Goal: Information Seeking & Learning: Find specific fact

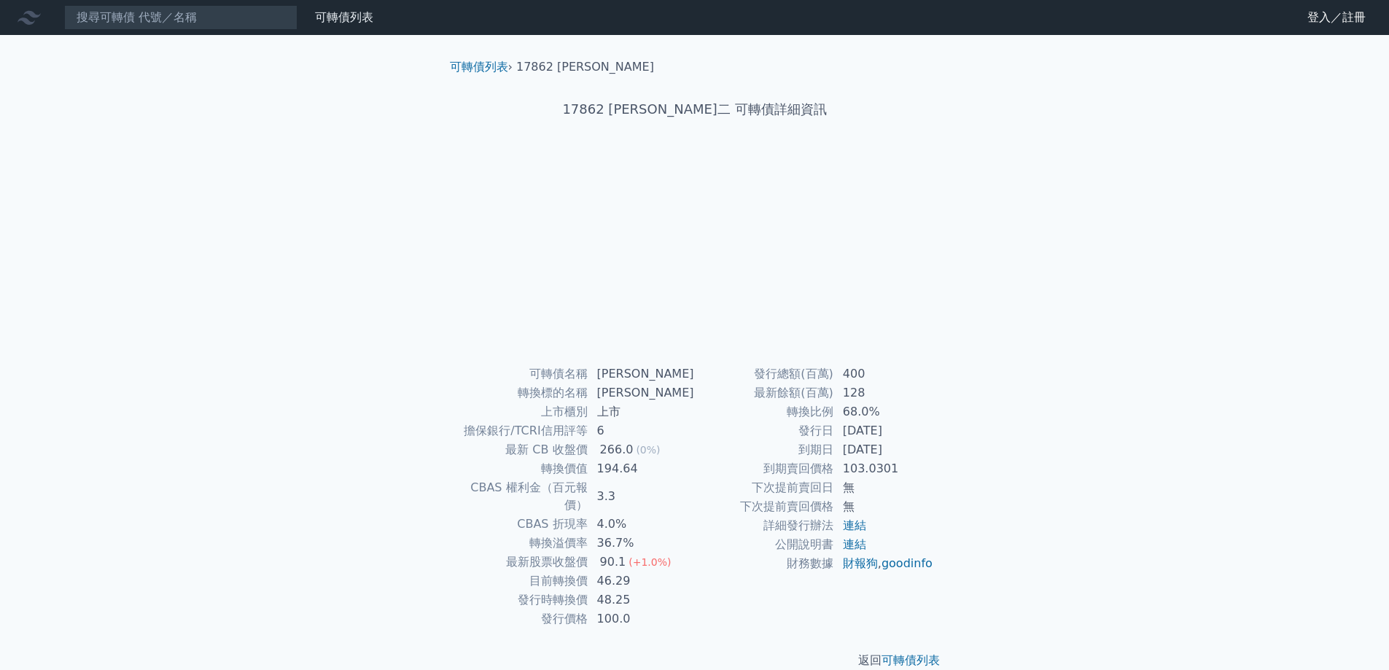
scroll to position [5, 0]
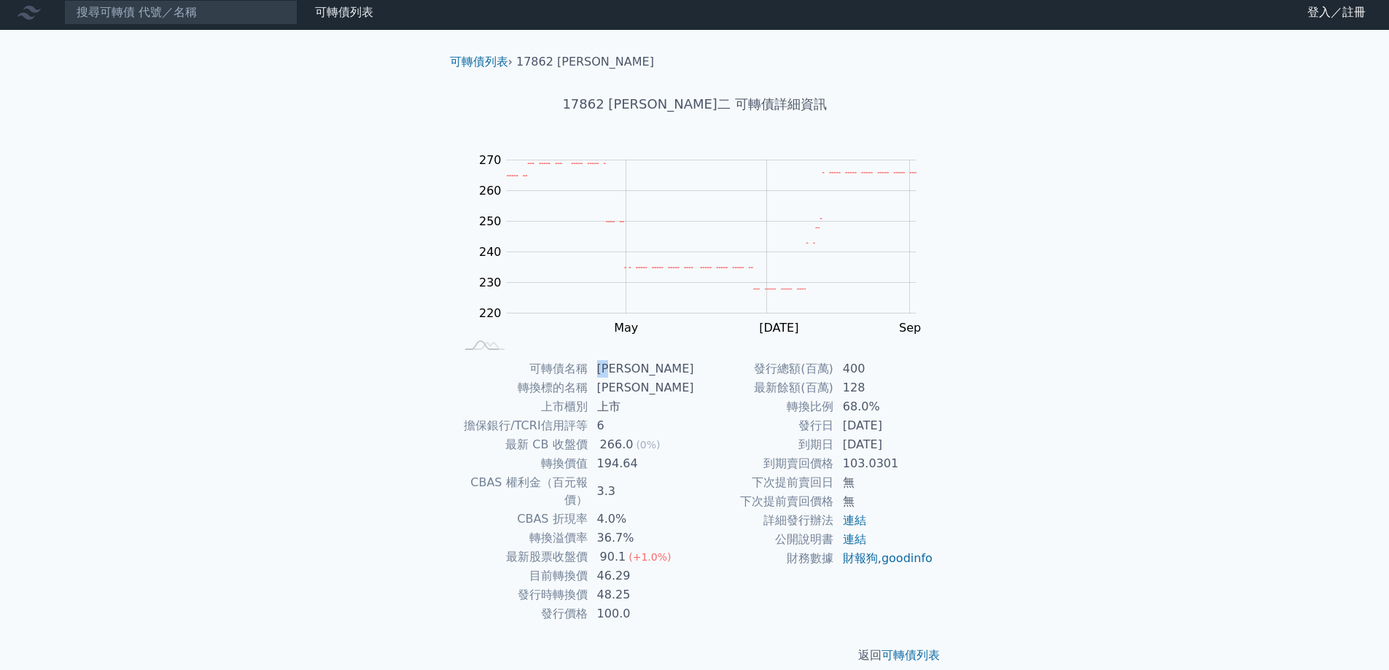
drag, startPoint x: 623, startPoint y: 370, endPoint x: 604, endPoint y: 369, distance: 19.0
click at [604, 369] on td "[PERSON_NAME]" at bounding box center [641, 368] width 106 height 19
copy td "[PERSON_NAME]"
click at [211, 16] on input at bounding box center [180, 12] width 233 height 25
paste input "[PERSON_NAME]"
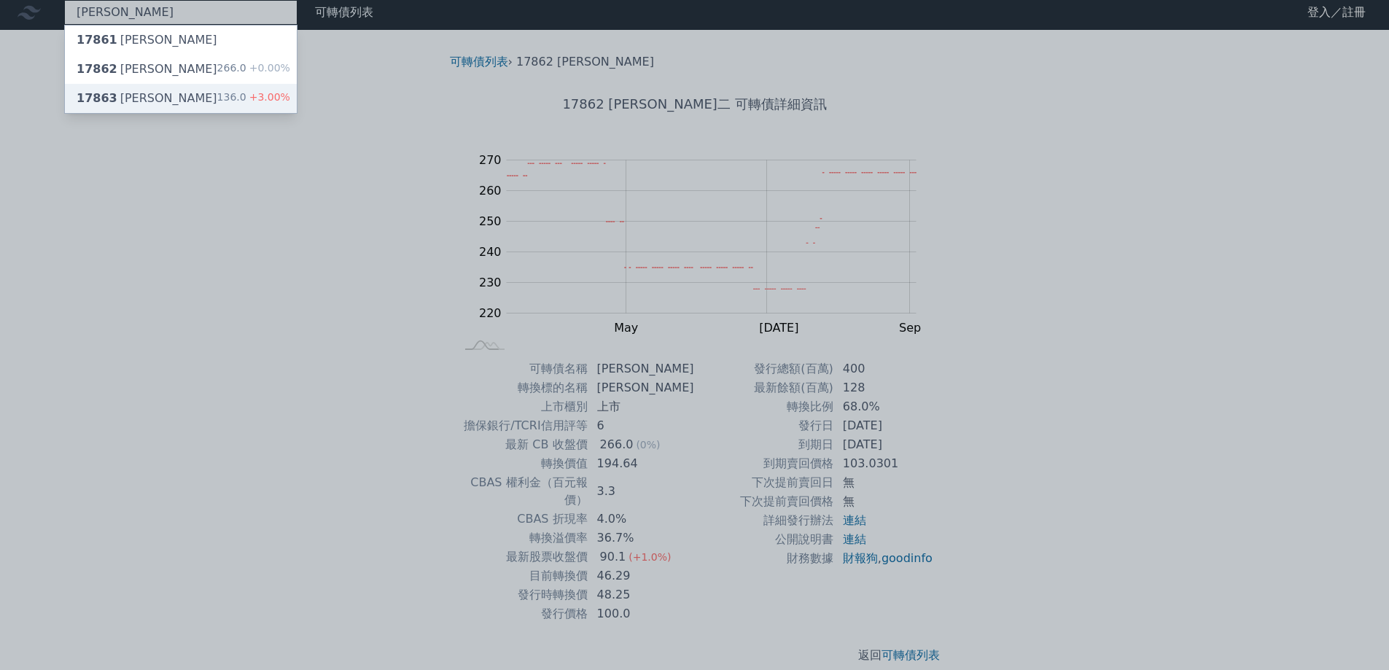
type input "[PERSON_NAME]"
click at [156, 97] on div "17863 [PERSON_NAME]三 136.0 +3.00%" at bounding box center [181, 98] width 232 height 29
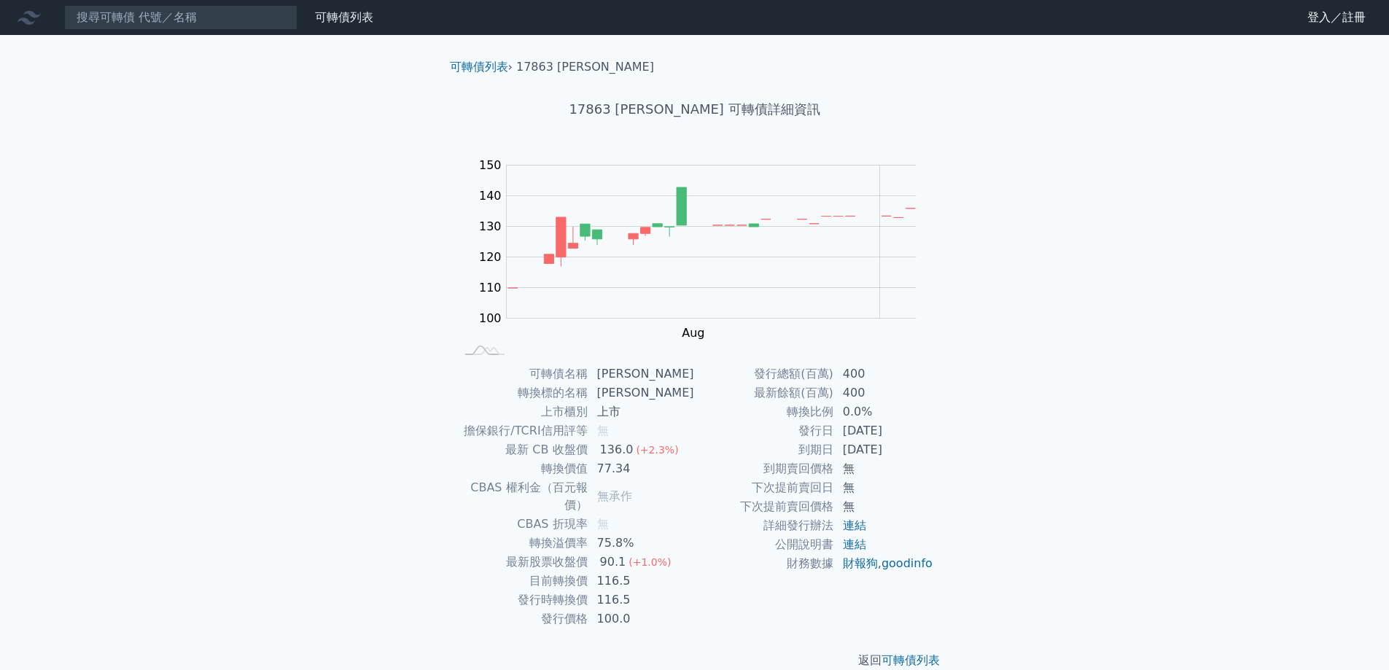
scroll to position [5, 0]
